Goal: Use online tool/utility: Utilize a website feature to perform a specific function

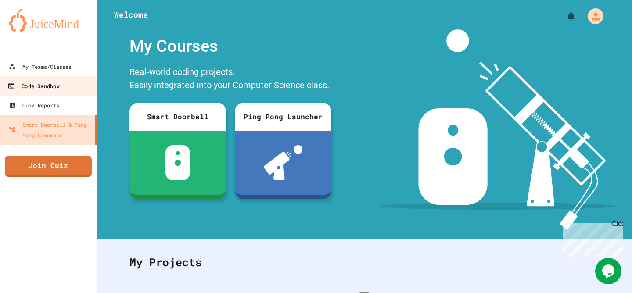
click at [69, 91] on link "Code Sandbox" at bounding box center [49, 86] width 100 height 20
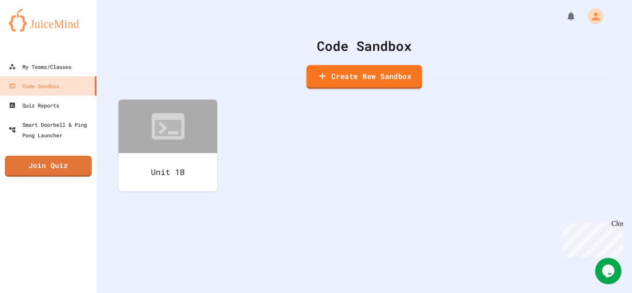
click at [345, 81] on link "Create New Sandbox" at bounding box center [364, 77] width 116 height 24
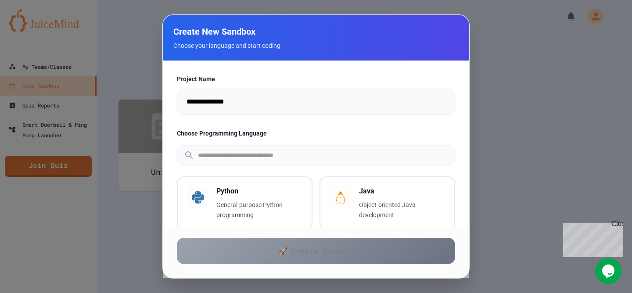
scroll to position [13, 0]
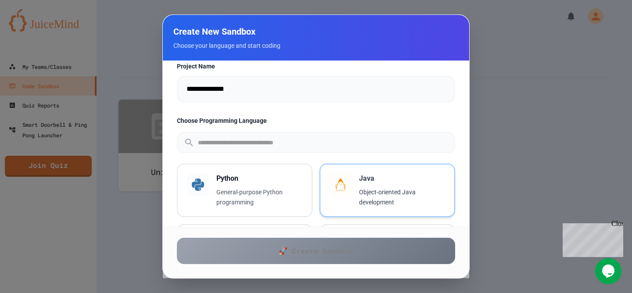
click at [356, 188] on div "Java Object-oriented Java development" at bounding box center [387, 190] width 116 height 34
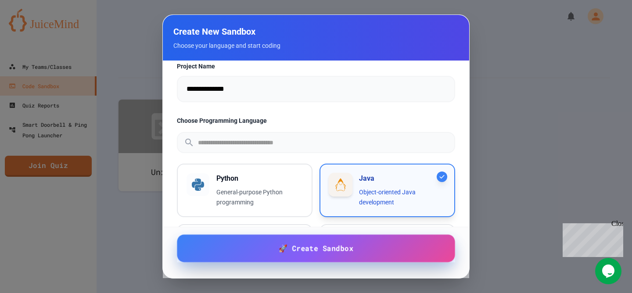
click at [324, 247] on span "🚀 Create Sandbox" at bounding box center [316, 248] width 75 height 11
